Goal: Find contact information: Find contact information

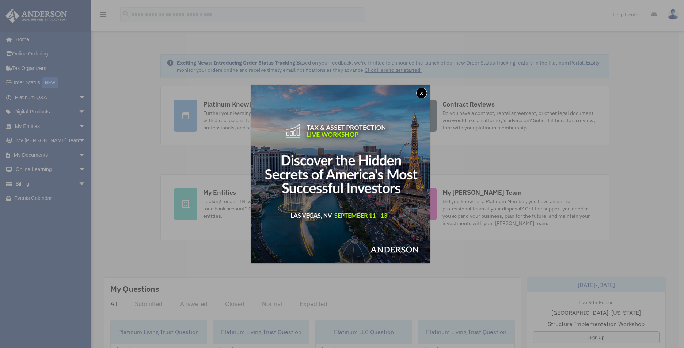
click at [422, 95] on button "x" at bounding box center [421, 93] width 11 height 11
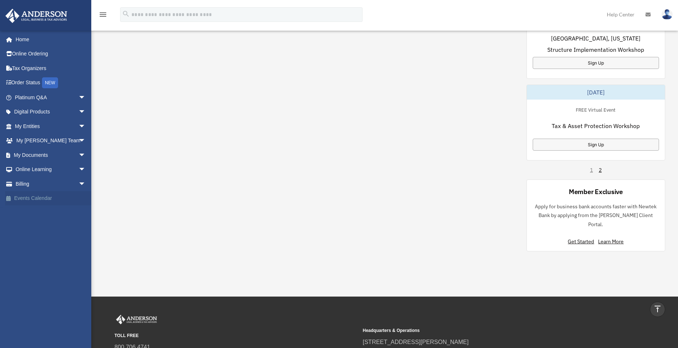
scroll to position [515, 0]
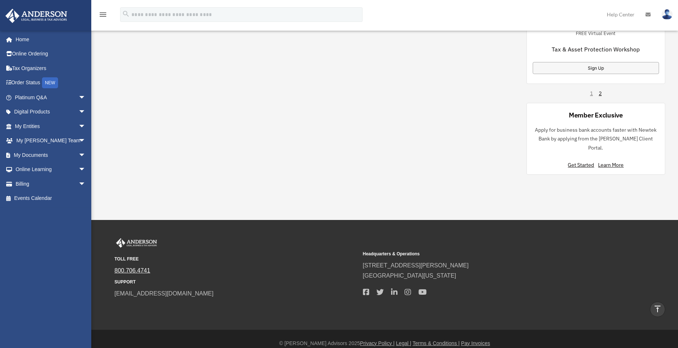
click at [142, 268] on link "800.706.4741" at bounding box center [133, 271] width 36 height 6
click at [40, 140] on link "My Anderson Team arrow_drop_down" at bounding box center [51, 141] width 92 height 15
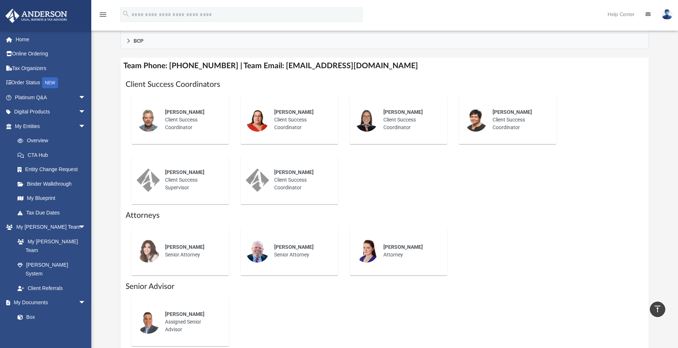
scroll to position [256, 0]
click at [367, 231] on div "Miranda Bilodeau Attorney" at bounding box center [398, 250] width 87 height 38
click at [367, 244] on img at bounding box center [366, 250] width 23 height 23
click at [384, 244] on span "Miranda Bilodeau" at bounding box center [402, 247] width 39 height 6
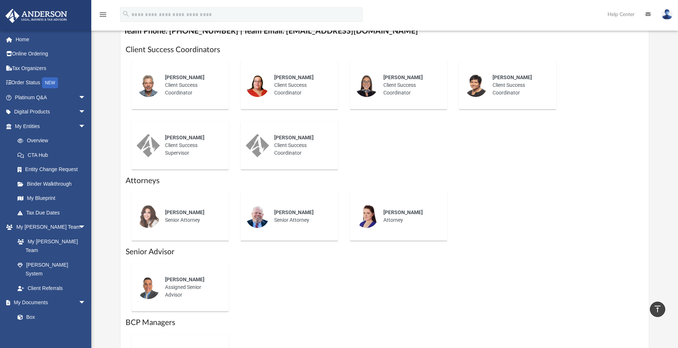
scroll to position [329, 0]
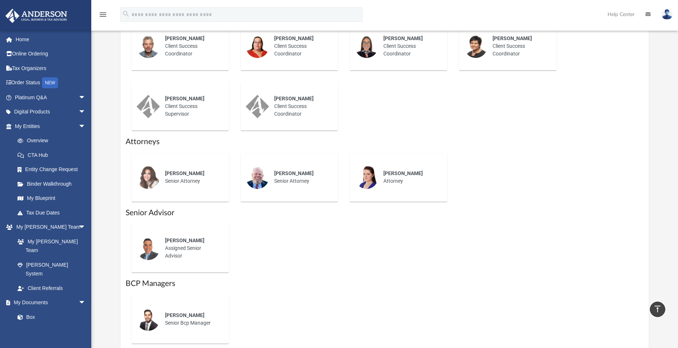
click at [176, 241] on div "Jason Caiazza Assigned Senior Advisor" at bounding box center [192, 248] width 64 height 33
click at [151, 250] on div "Jason Caiazza Assigned Senior Advisor" at bounding box center [180, 248] width 87 height 38
click at [180, 238] on span "Jason Caiazza" at bounding box center [184, 241] width 39 height 6
click at [174, 248] on div "Jason Caiazza Assigned Senior Advisor" at bounding box center [192, 248] width 64 height 33
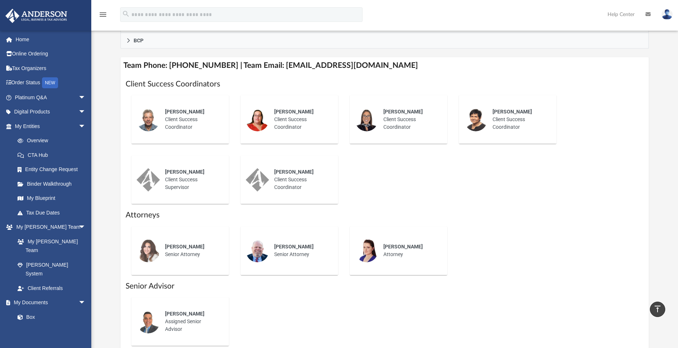
scroll to position [146, 0]
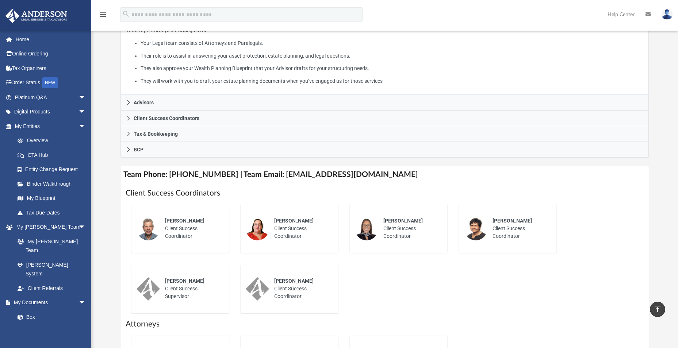
click at [319, 167] on h4 "Team Phone: (725) 208-3133 | Team Email: myteam@andersonadvisors.com" at bounding box center [384, 175] width 528 height 16
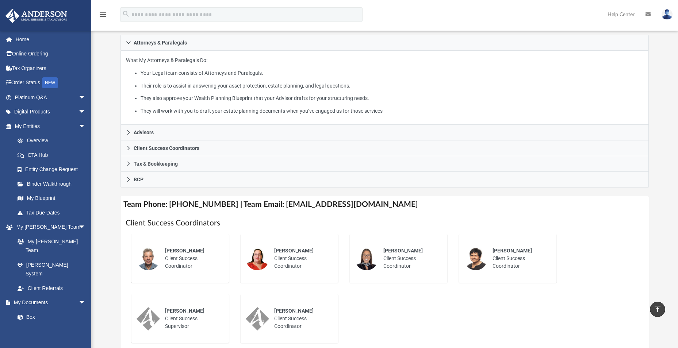
scroll to position [110, 0]
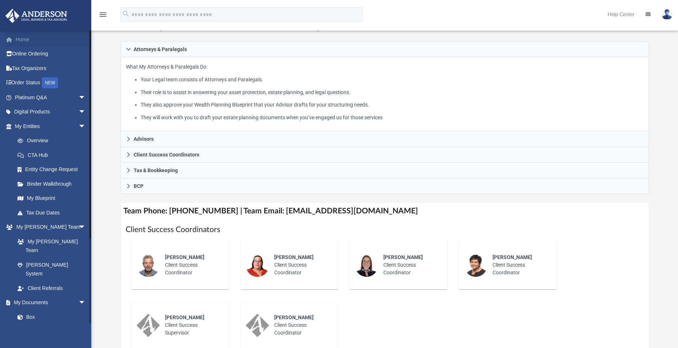
click at [29, 37] on link "Home" at bounding box center [51, 39] width 92 height 15
